Goal: Task Accomplishment & Management: Use online tool/utility

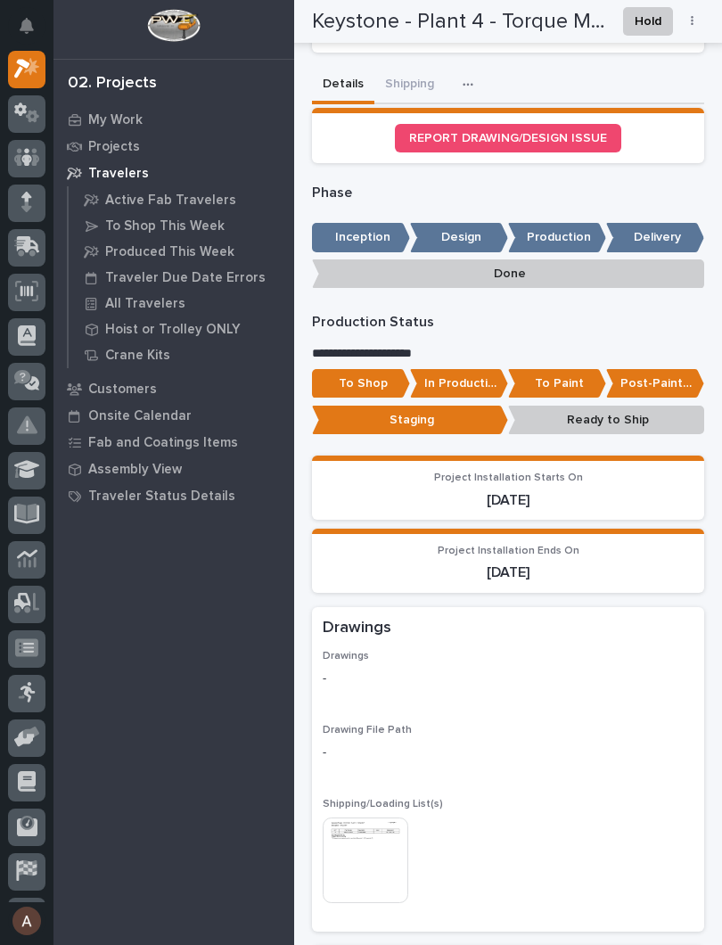
scroll to position [730, 0]
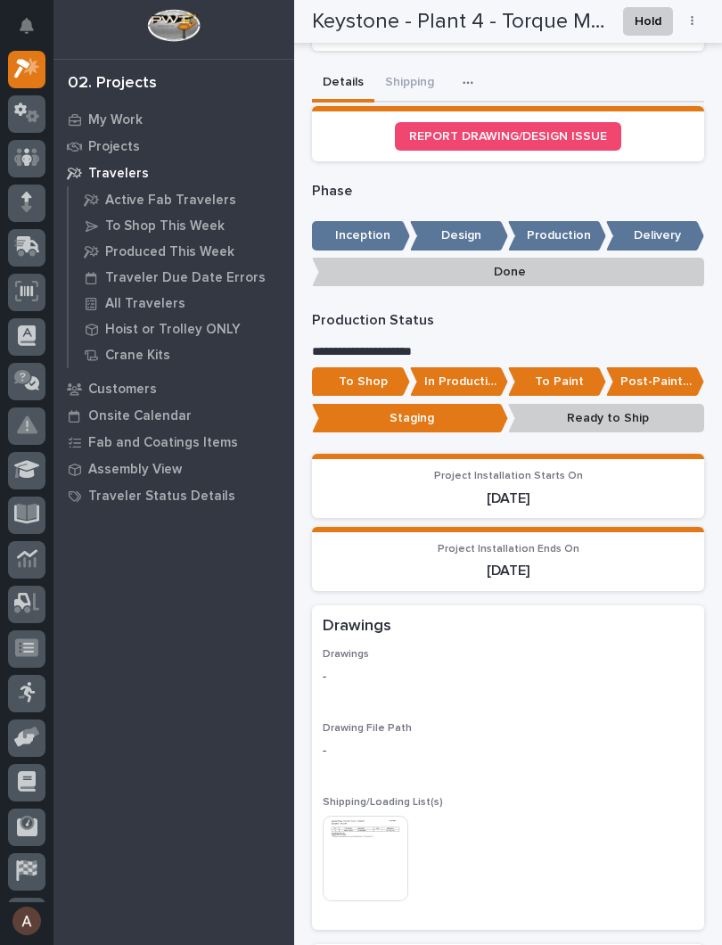
click at [462, 371] on p "In Production" at bounding box center [459, 381] width 98 height 29
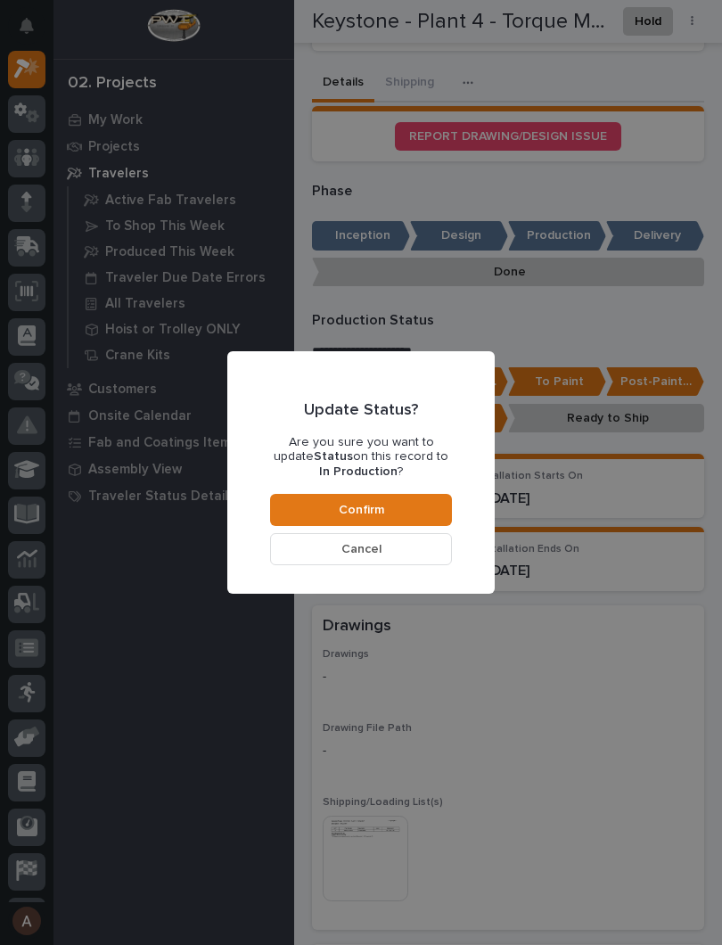
click at [418, 499] on button "Confirm" at bounding box center [361, 510] width 182 height 32
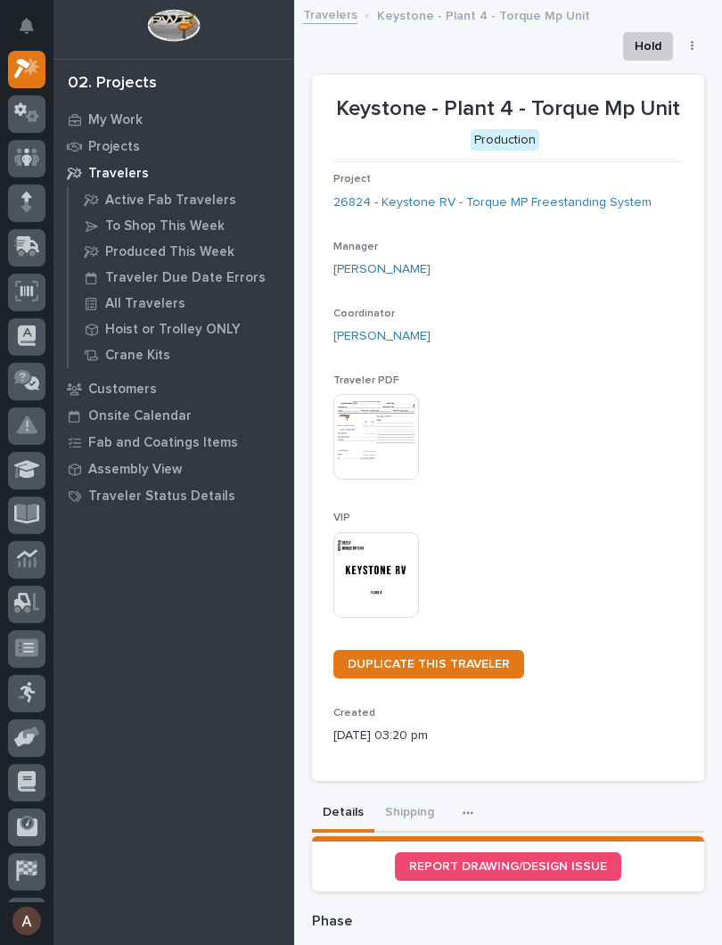
scroll to position [0, 0]
click at [18, 81] on div at bounding box center [26, 69] width 37 height 37
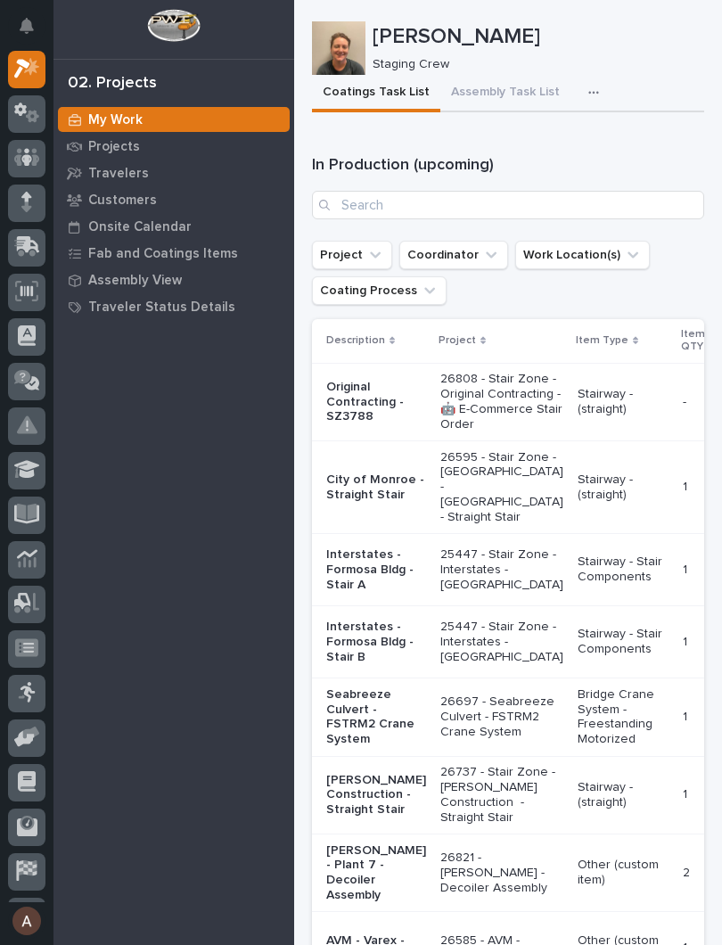
click at [588, 95] on icon "button" at bounding box center [593, 92] width 11 height 12
click at [558, 151] on button "Staging Task List" at bounding box center [540, 141] width 118 height 30
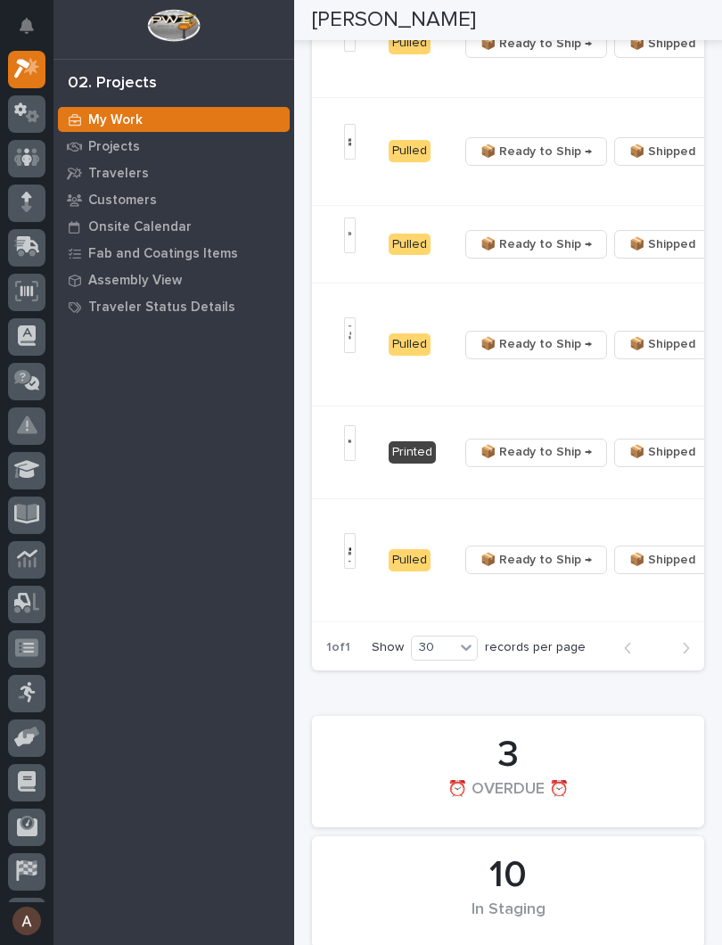
scroll to position [0, 537]
click at [496, 355] on span "📦 Ready to Ship →" at bounding box center [537, 343] width 111 height 21
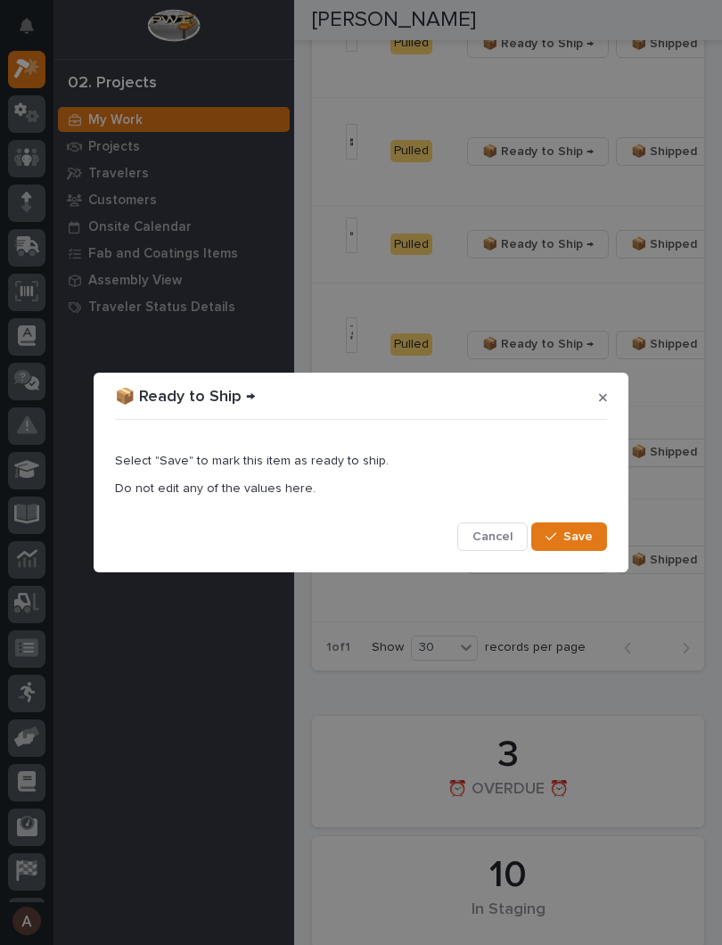
click at [587, 538] on span "Save" at bounding box center [577, 537] width 29 height 16
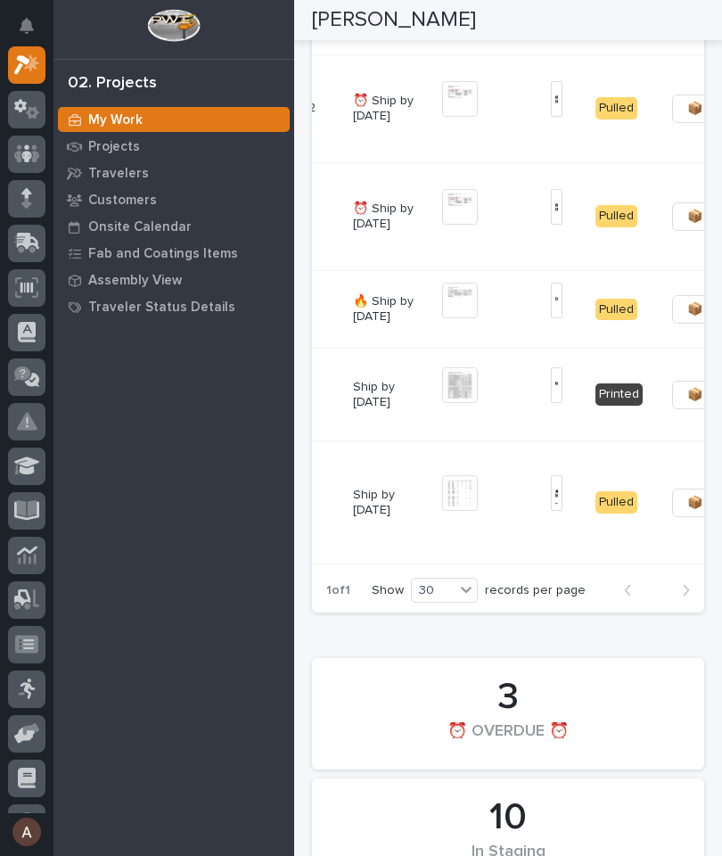
scroll to position [0, 324]
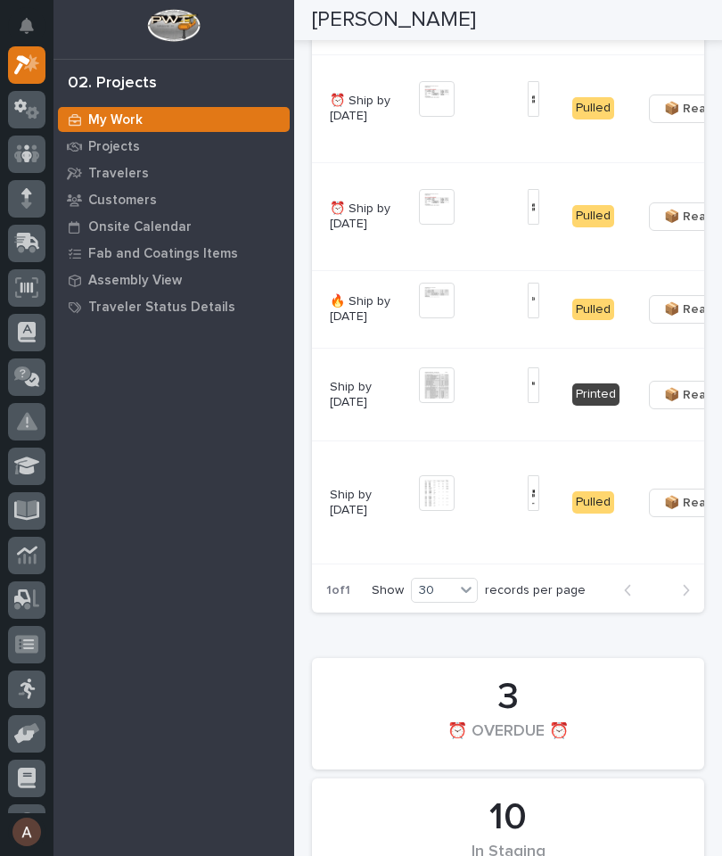
click at [672, 320] on span "📦 Ready to Ship →" at bounding box center [719, 309] width 111 height 21
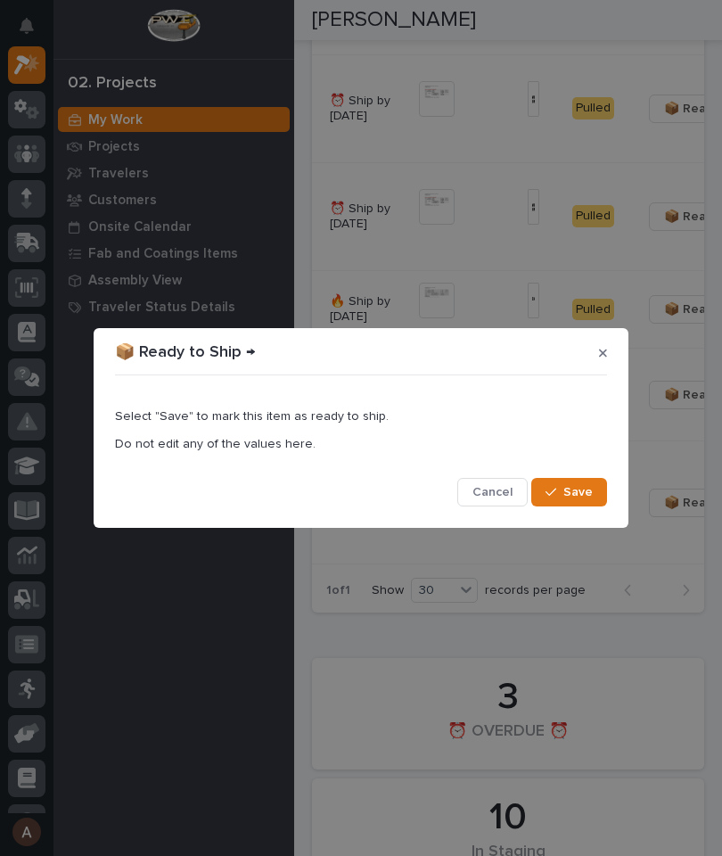
click at [578, 499] on span "Save" at bounding box center [577, 492] width 29 height 16
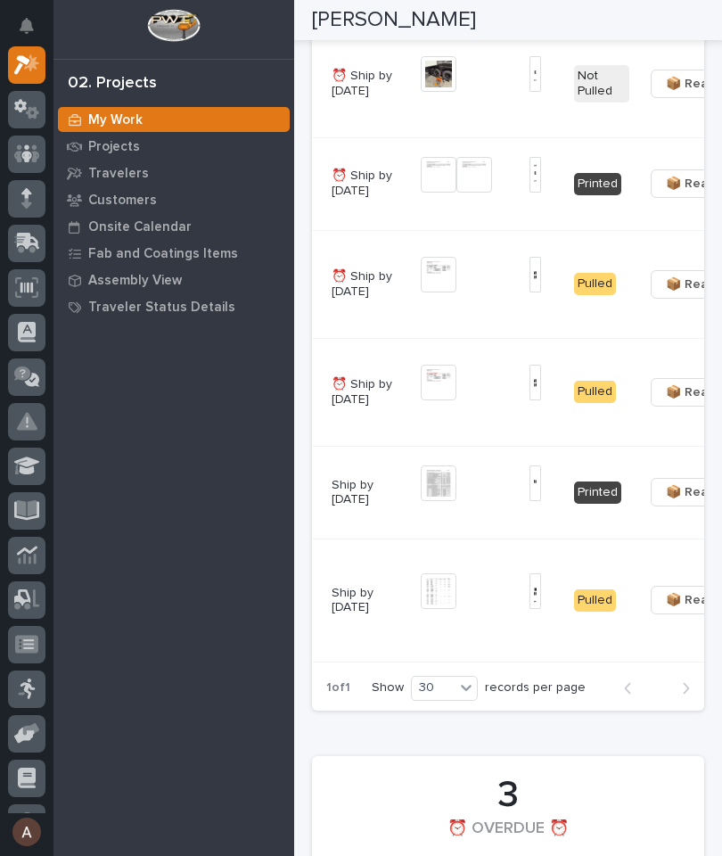
scroll to position [0, 323]
click at [529, 400] on img at bounding box center [535, 383] width 12 height 36
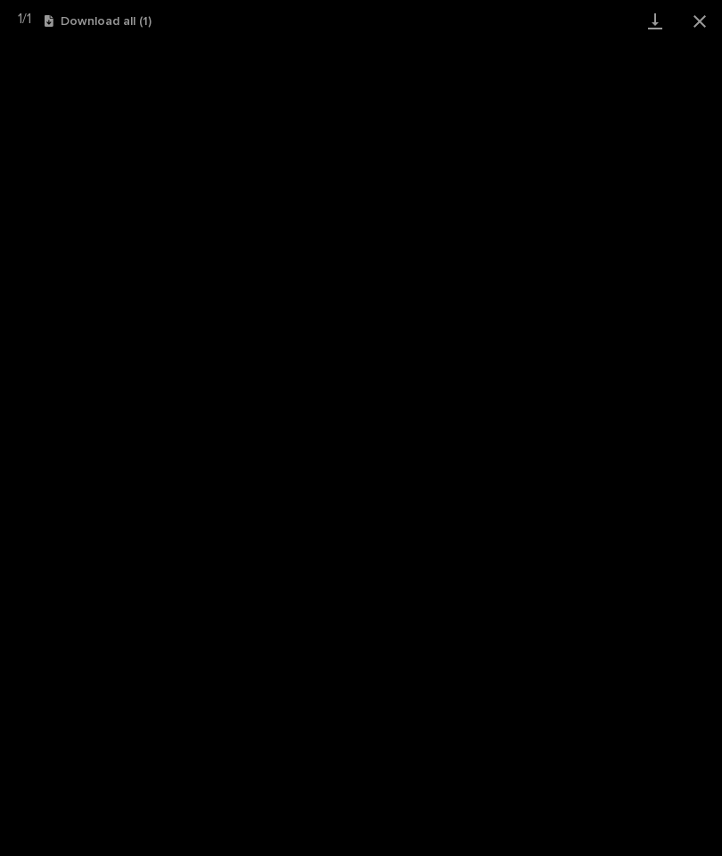
click at [652, 17] on link "Download" at bounding box center [655, 21] width 45 height 42
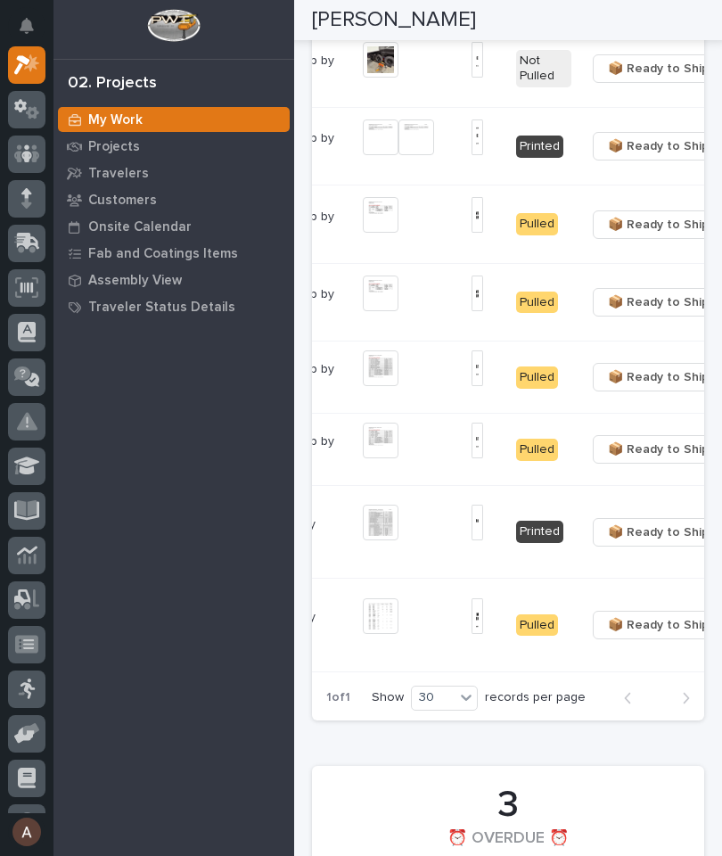
scroll to position [0, 431]
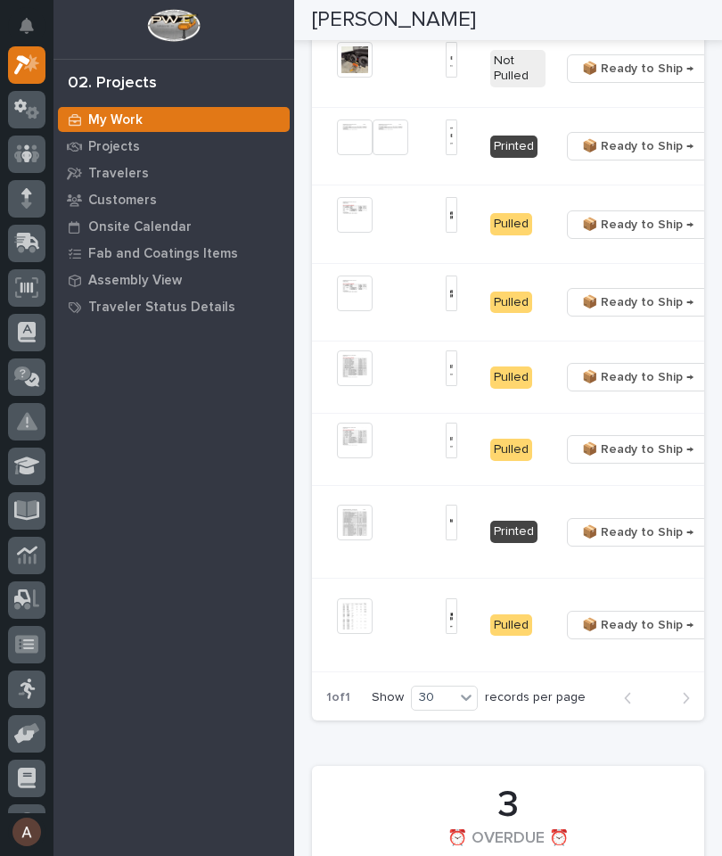
click at [592, 313] on span "📦 Ready to Ship →" at bounding box center [637, 301] width 111 height 21
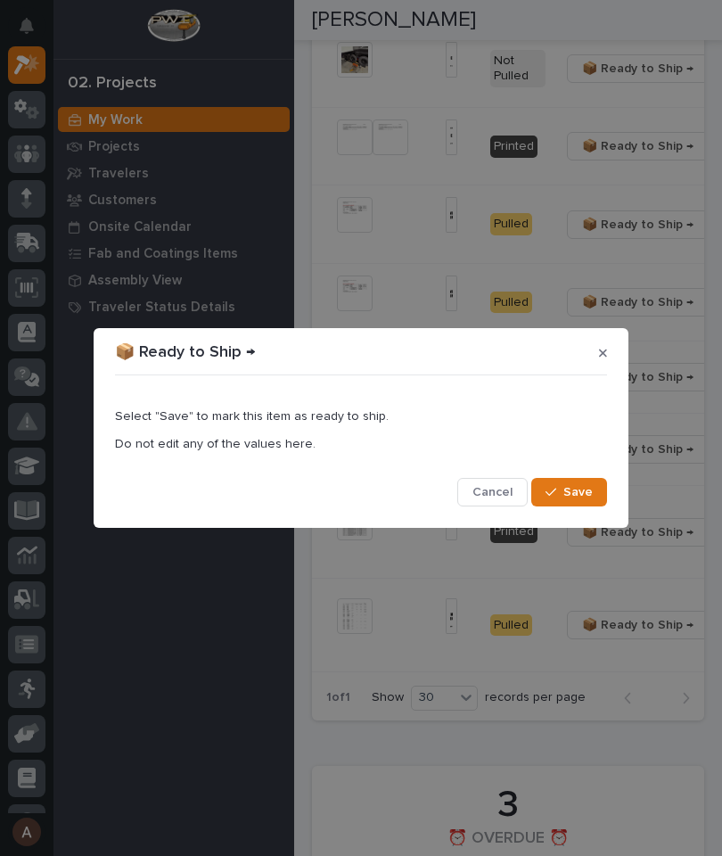
click at [572, 498] on span "Save" at bounding box center [577, 492] width 29 height 16
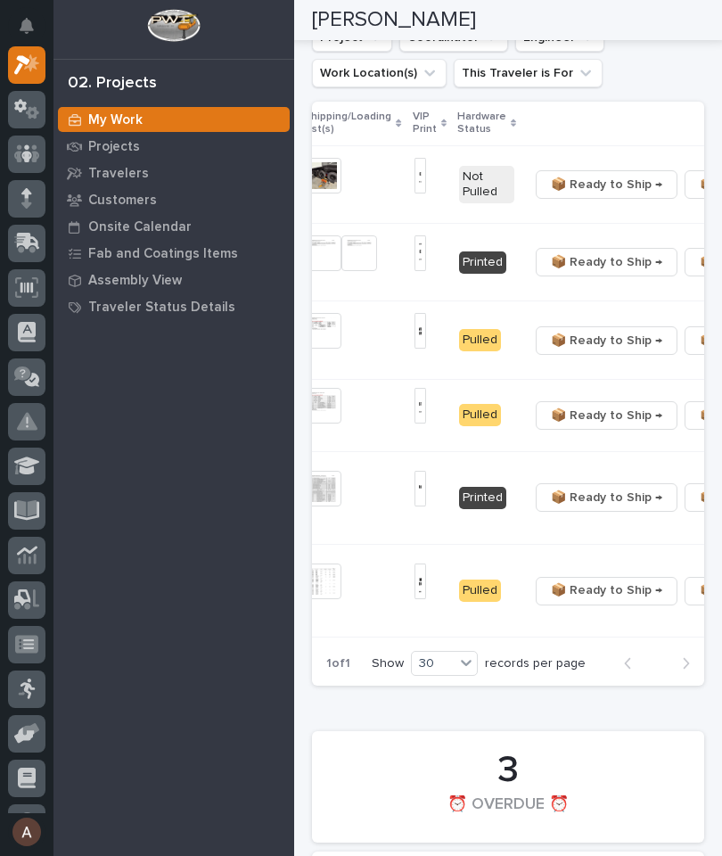
scroll to position [0, 479]
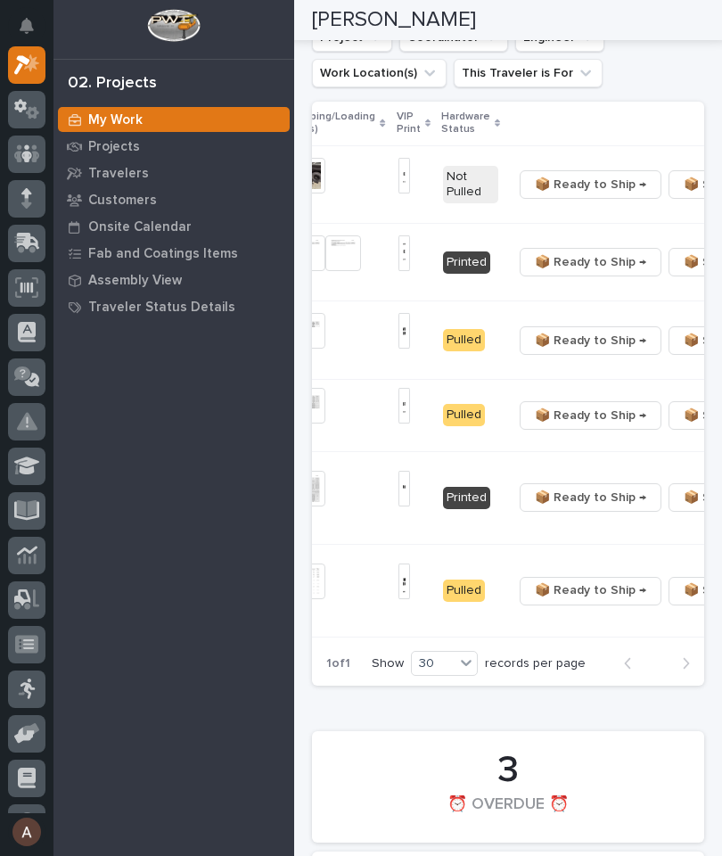
click at [550, 351] on span "📦 Ready to Ship →" at bounding box center [590, 340] width 111 height 21
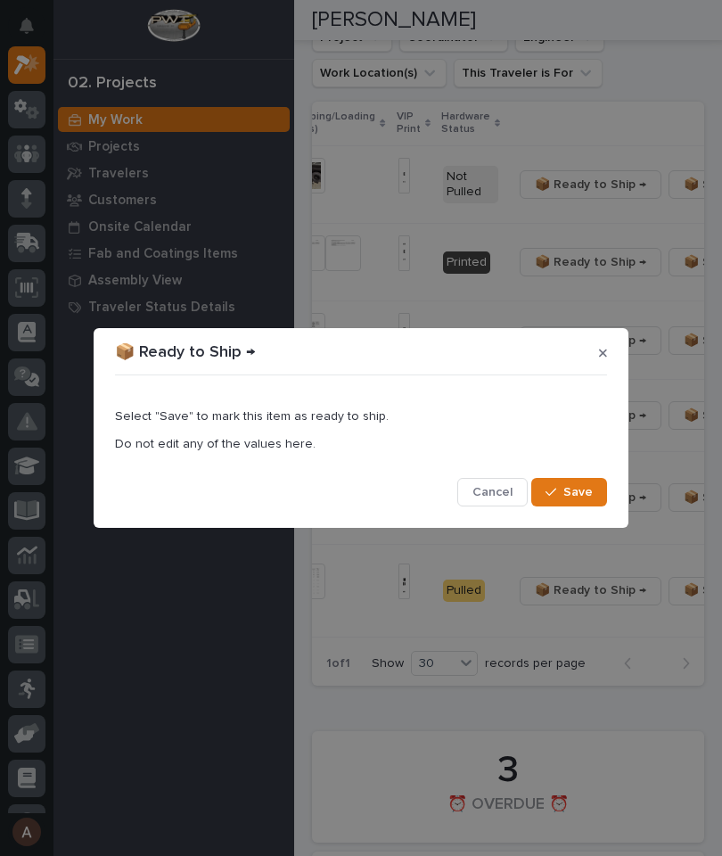
click at [570, 503] on button "Save" at bounding box center [569, 492] width 76 height 29
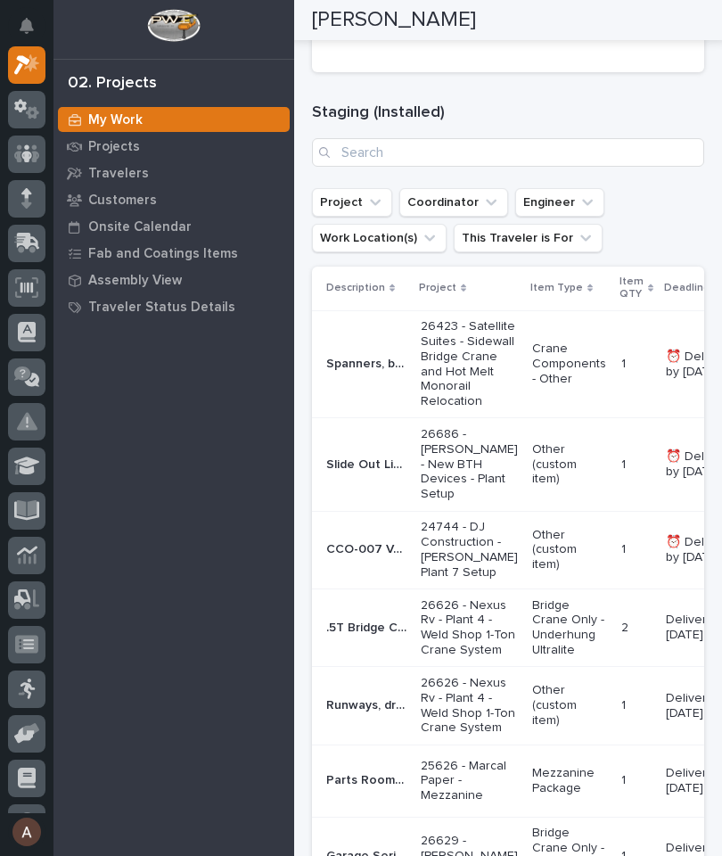
scroll to position [1306, 0]
